Goal: Task Accomplishment & Management: Use online tool/utility

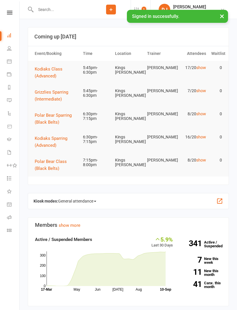
click at [8, 229] on icon at bounding box center [9, 230] width 5 height 5
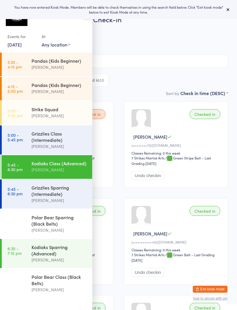
click at [42, 195] on div "Grizzlies Sparring (Intermediate)" at bounding box center [60, 190] width 56 height 13
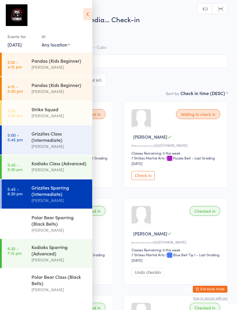
click at [85, 19] on icon at bounding box center [87, 14] width 9 height 12
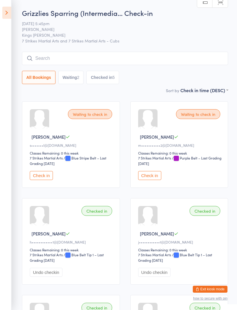
click at [115, 79] on div "5" at bounding box center [113, 77] width 2 height 5
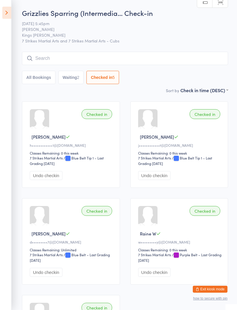
click at [110, 53] on input "search" at bounding box center [125, 58] width 206 height 13
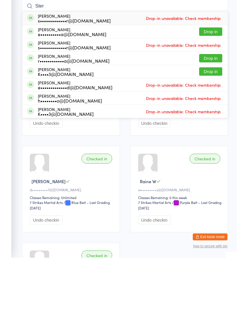
type input "Ster"
click at [213, 80] on button "Drop in" at bounding box center [210, 84] width 23 height 8
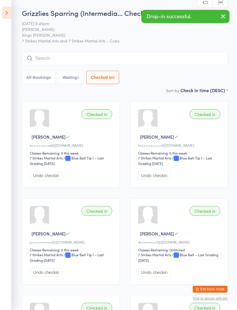
click at [7, 14] on icon at bounding box center [6, 13] width 9 height 12
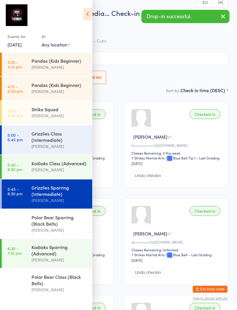
click at [41, 167] on div "Kodiaks Class (Advanced)" at bounding box center [60, 163] width 56 height 6
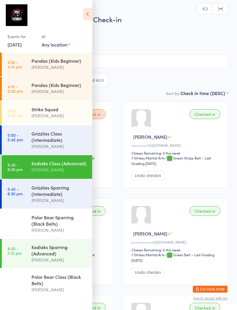
click at [87, 16] on icon at bounding box center [87, 14] width 9 height 12
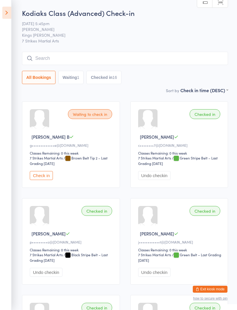
click at [69, 82] on button "Waiting 1" at bounding box center [70, 77] width 25 height 13
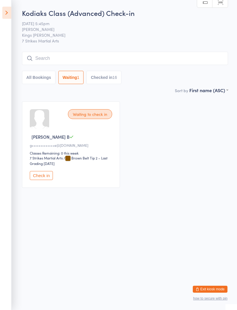
click at [33, 81] on button "All Bookings" at bounding box center [39, 77] width 34 height 13
select select "5"
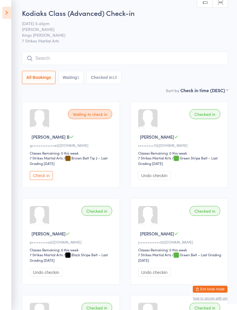
click at [65, 59] on input "search" at bounding box center [125, 58] width 206 height 13
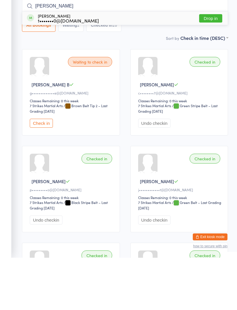
type input "Lorenzo"
click at [216, 67] on button "Drop in" at bounding box center [210, 71] width 23 height 8
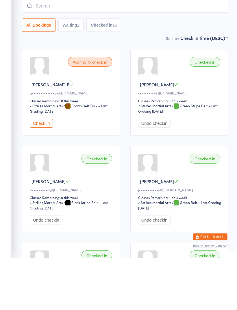
scroll to position [52, 0]
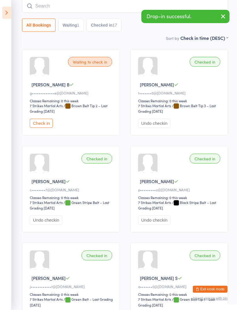
click at [10, 13] on icon at bounding box center [6, 13] width 9 height 12
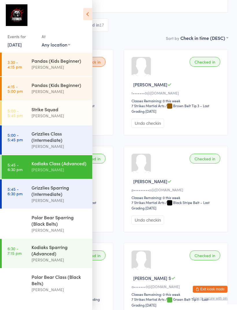
click at [65, 227] on div "Polar Bear Sparring (Black Belts)" at bounding box center [60, 220] width 56 height 13
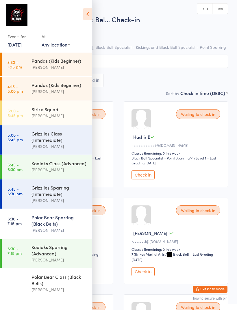
click at [91, 19] on icon at bounding box center [87, 14] width 9 height 12
